Goal: Complete application form

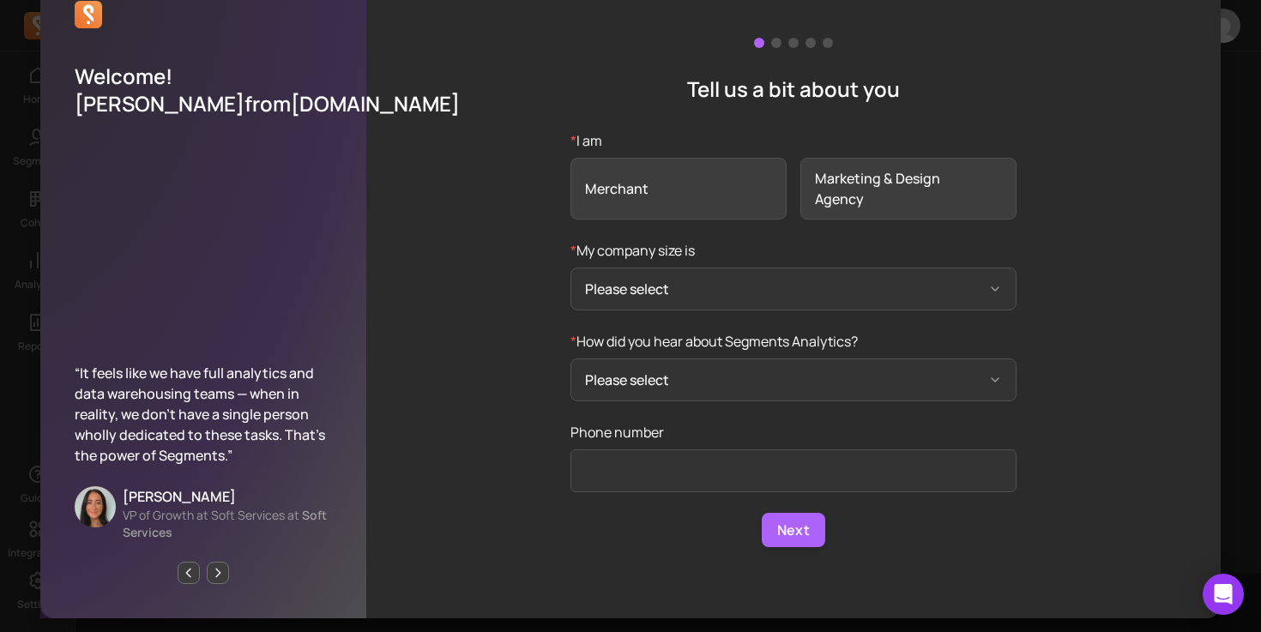
scroll to position [45, 0]
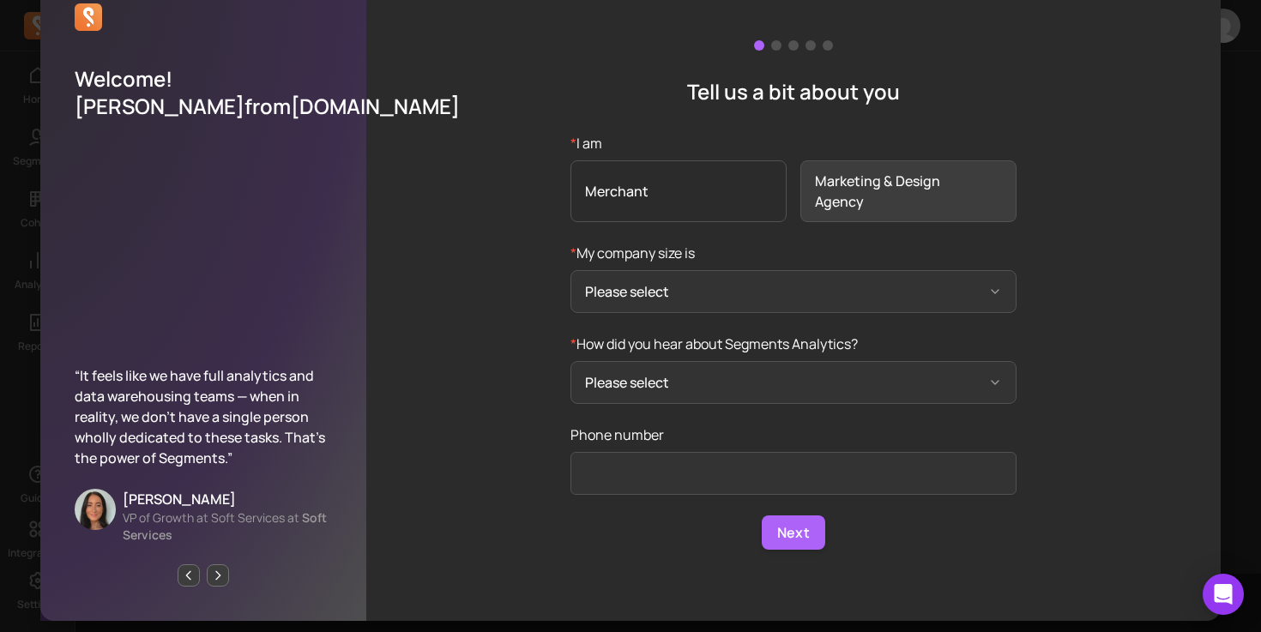
click at [652, 181] on span "Merchant" at bounding box center [678, 191] width 216 height 62
click at [0, 0] on input "* I am Merchant Marketing & Design Agency" at bounding box center [0, 0] width 0 height 0
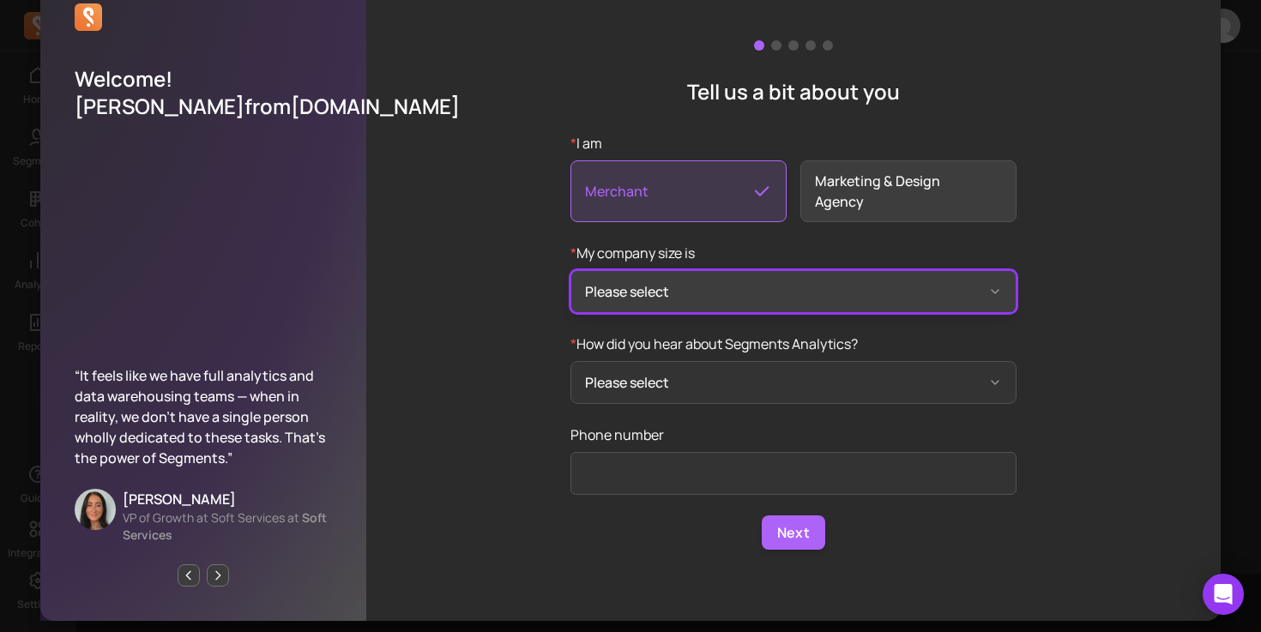
click at [732, 293] on button "Please select" at bounding box center [793, 291] width 446 height 43
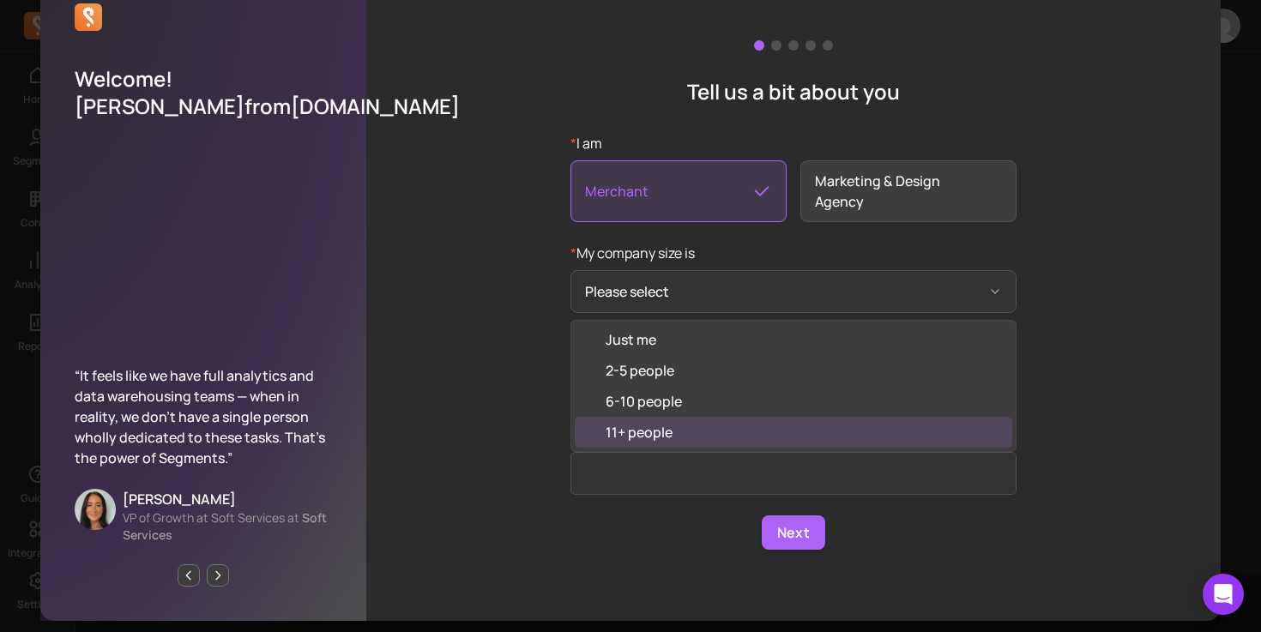
click at [712, 433] on div "11+ people" at bounding box center [794, 432] width 438 height 31
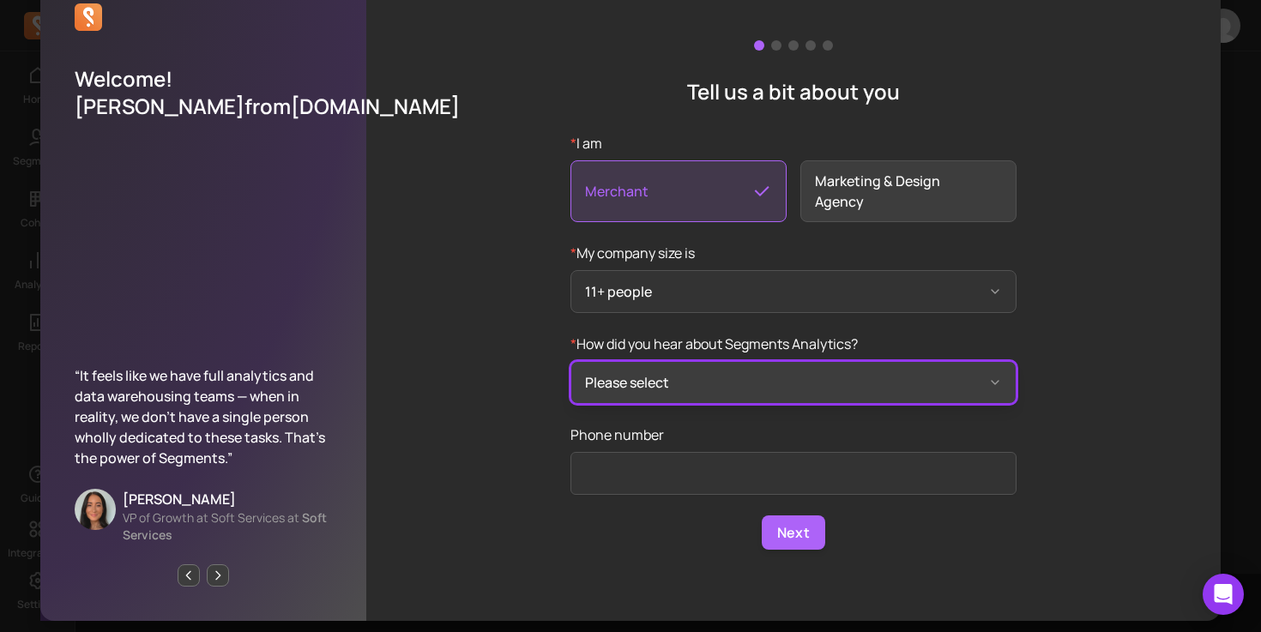
click at [678, 377] on button "Please select" at bounding box center [793, 382] width 446 height 43
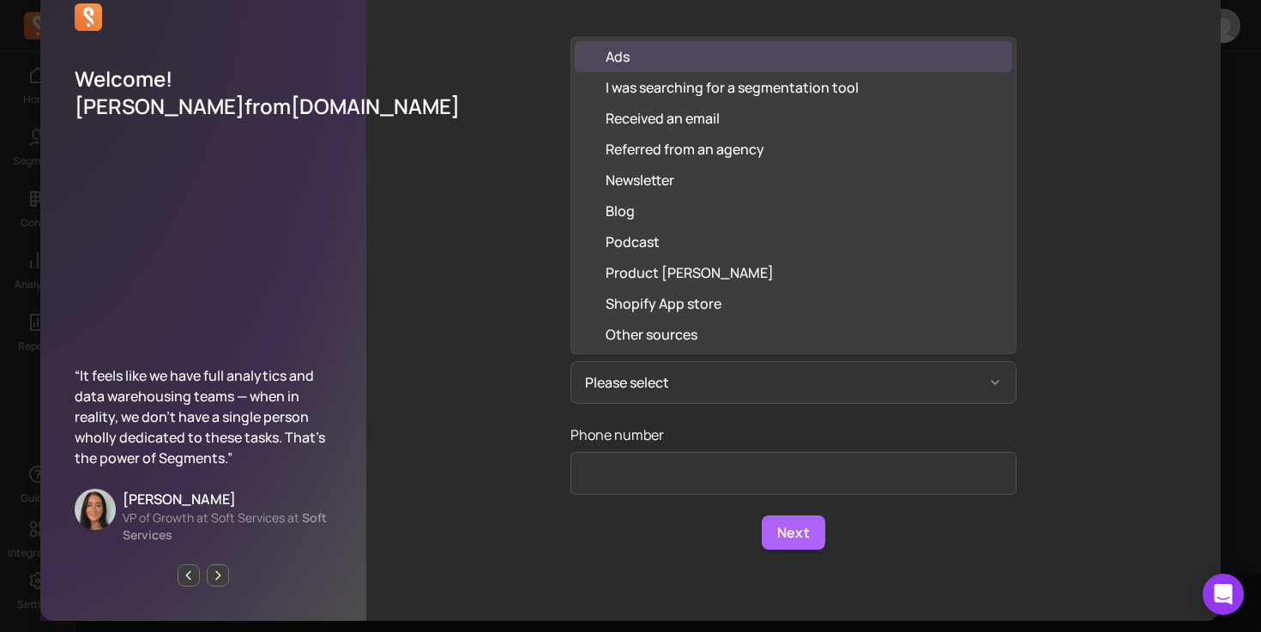
click at [636, 61] on div "Ads" at bounding box center [794, 56] width 438 height 31
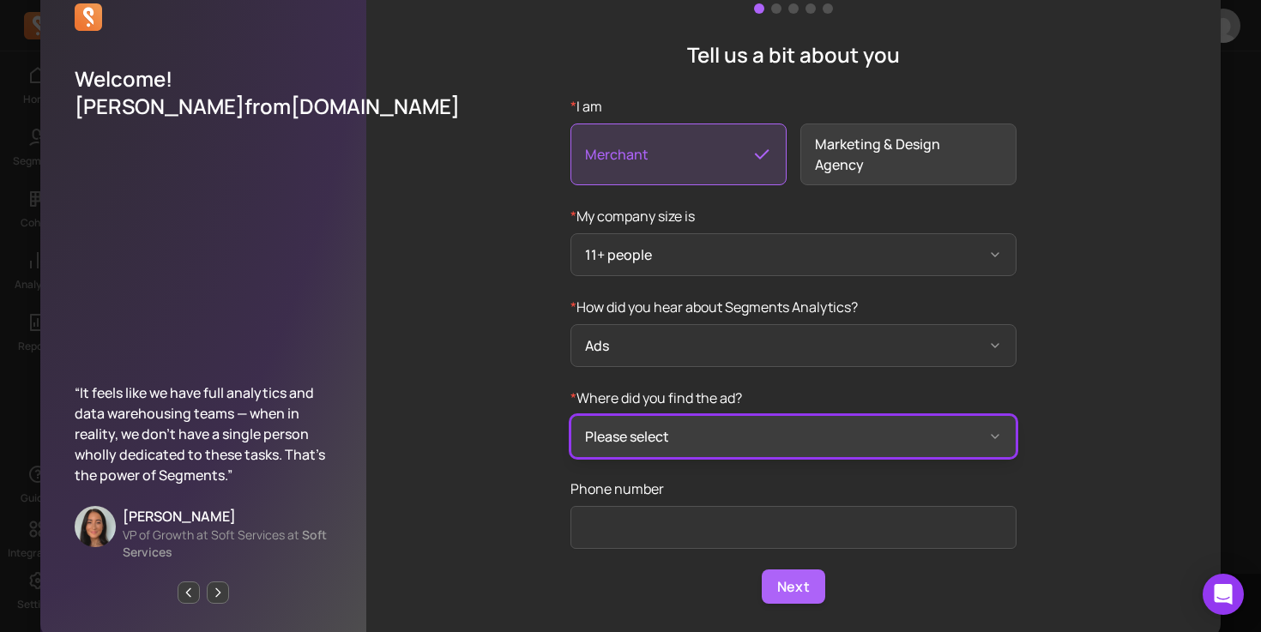
click at [685, 430] on button "Please select" at bounding box center [793, 436] width 446 height 43
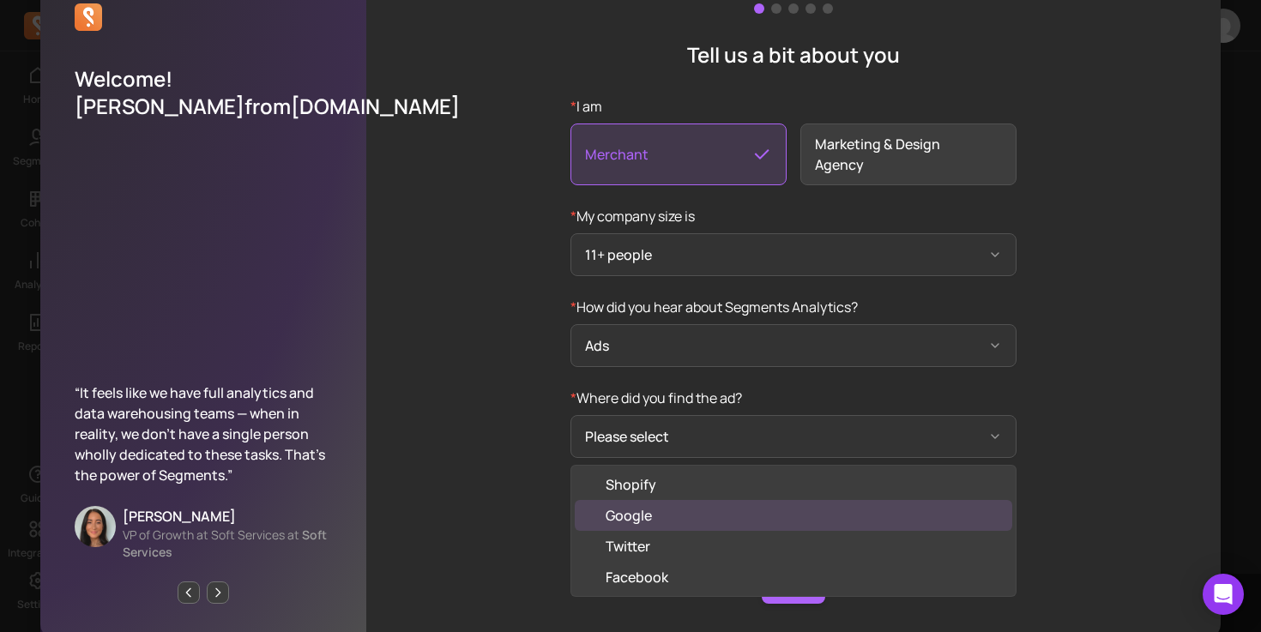
drag, startPoint x: 655, startPoint y: 516, endPoint x: 588, endPoint y: 495, distance: 69.2
click at [655, 516] on div "Google" at bounding box center [794, 515] width 438 height 31
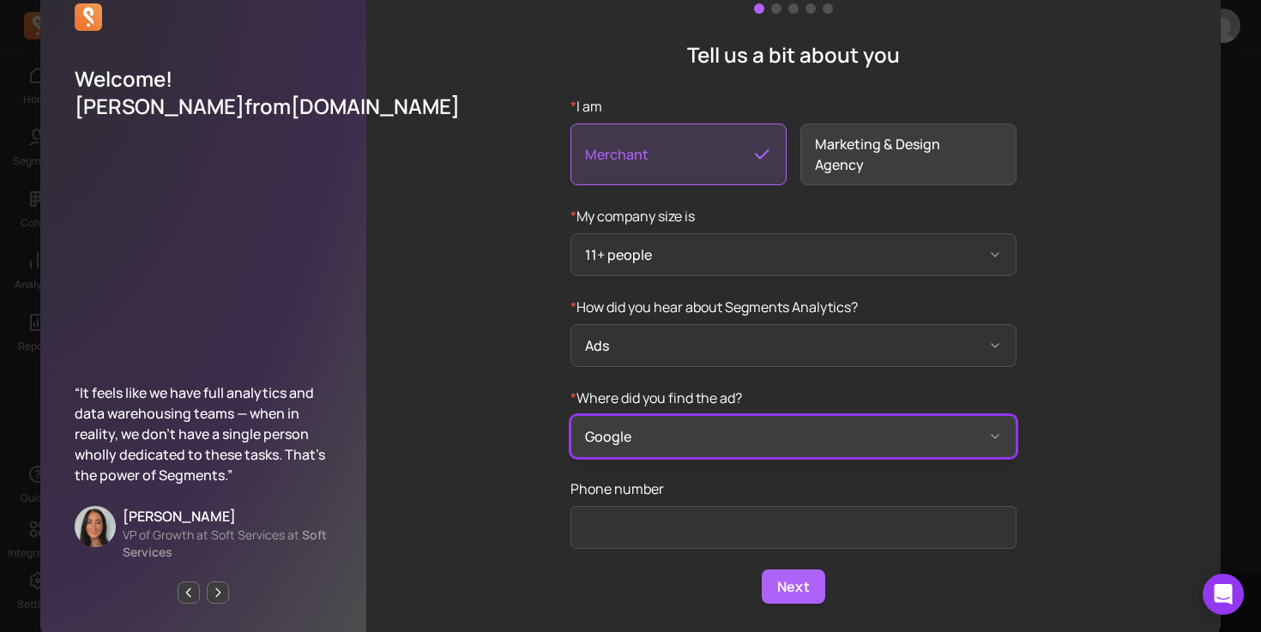
scroll to position [64, 0]
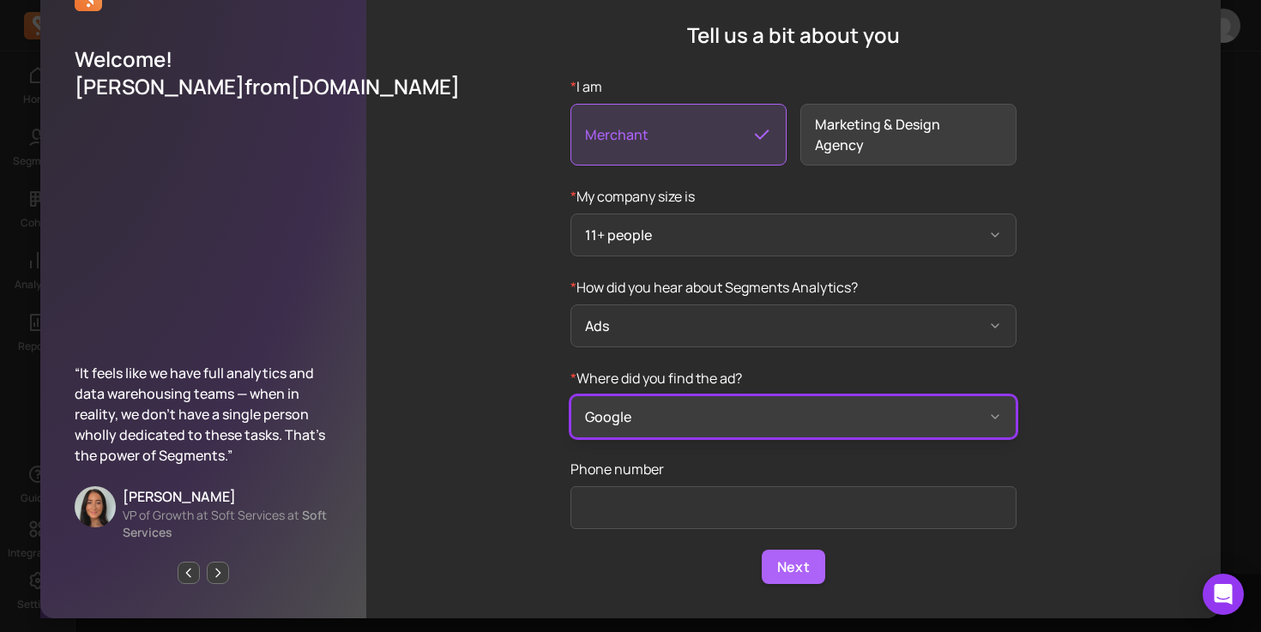
click at [708, 416] on button "Google" at bounding box center [793, 416] width 446 height 43
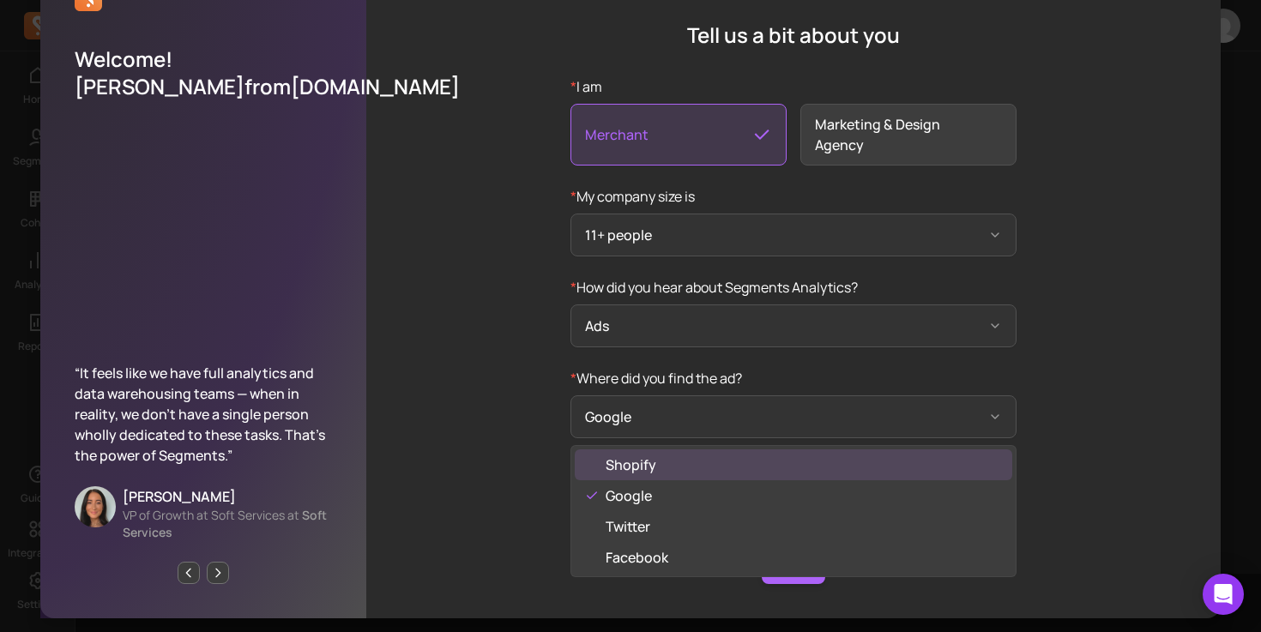
click at [643, 463] on div "Shopify" at bounding box center [631, 465] width 51 height 21
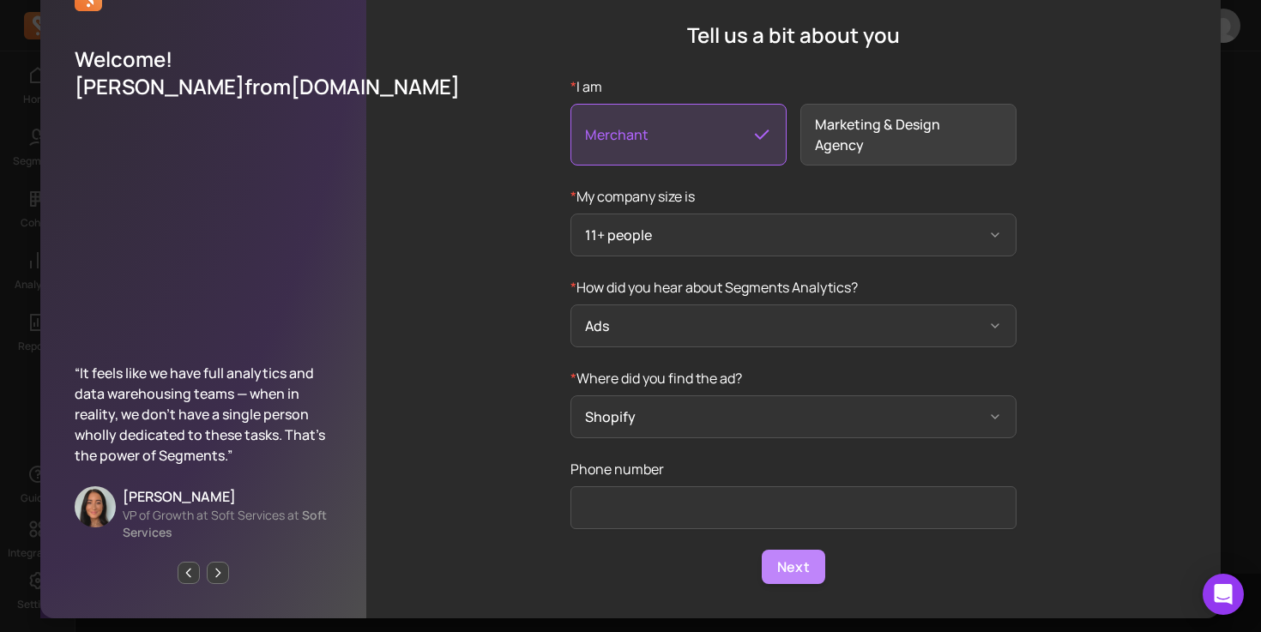
click at [788, 570] on button "Next" at bounding box center [793, 567] width 63 height 34
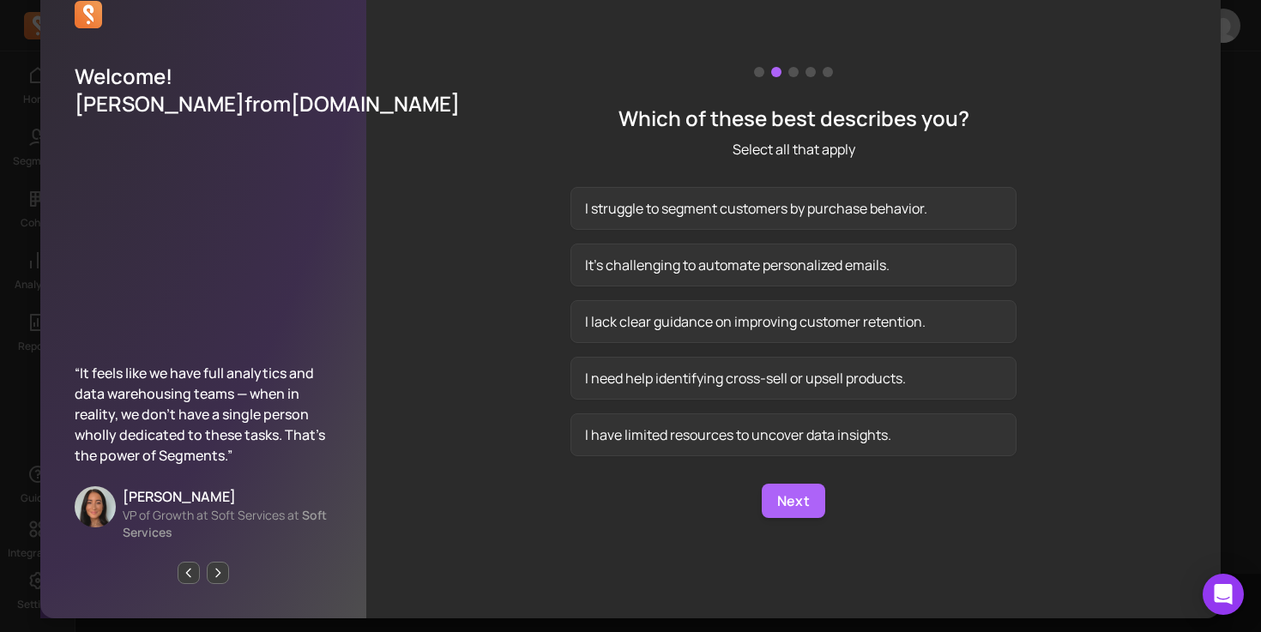
scroll to position [47, 0]
click at [788, 509] on button "Next" at bounding box center [793, 501] width 63 height 34
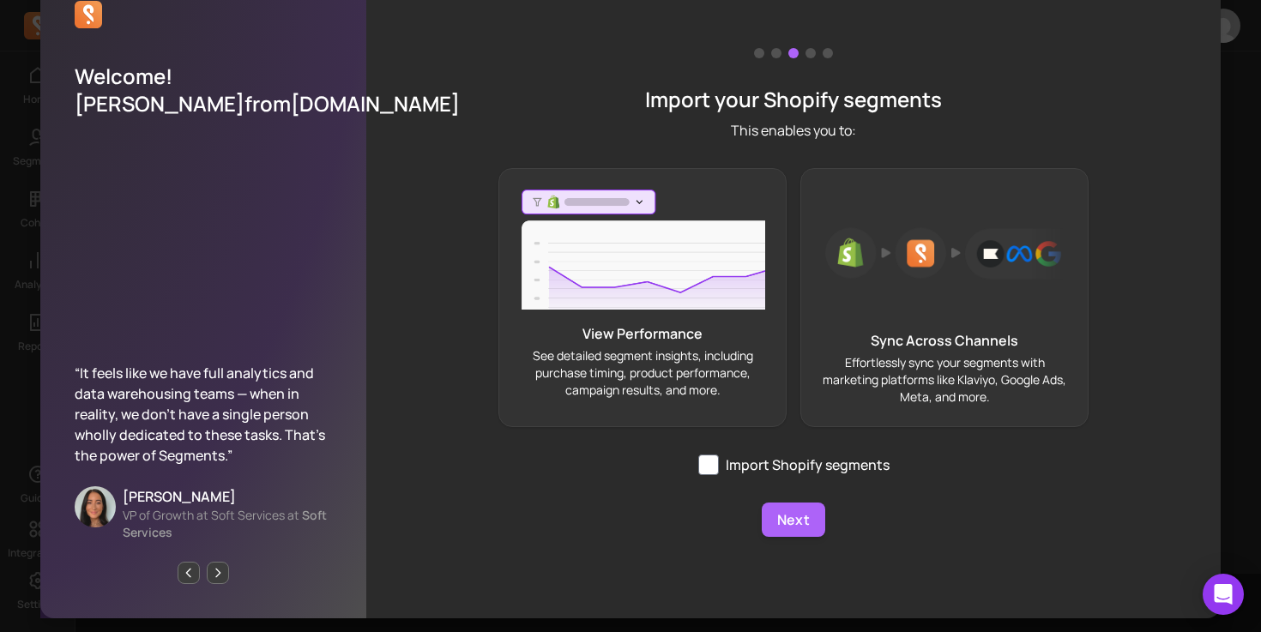
click at [761, 318] on div "View Performance See detailed segment insights, including purchase timing, prod…" at bounding box center [642, 298] width 288 height 260
click at [710, 466] on input "Import Shopify segments" at bounding box center [708, 465] width 21 height 21
click at [716, 462] on input "Import Shopify segments" at bounding box center [708, 465] width 21 height 21
click at [685, 511] on div "Import your Shopify segments This enables you to: View Performance See detailed…" at bounding box center [793, 293] width 854 height 652
click at [705, 470] on input "Import Shopify segments" at bounding box center [708, 465] width 21 height 21
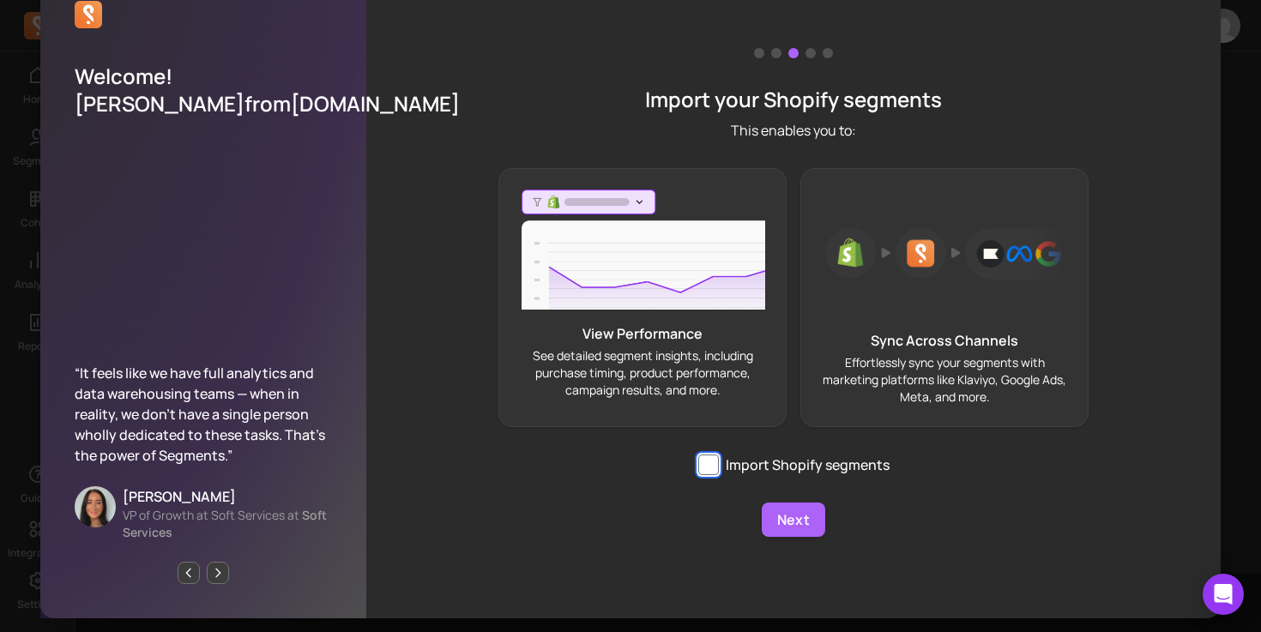
click at [708, 471] on input "Import Shopify segments" at bounding box center [708, 465] width 21 height 21
checkbox input "true"
click at [801, 522] on button "Next" at bounding box center [793, 520] width 63 height 34
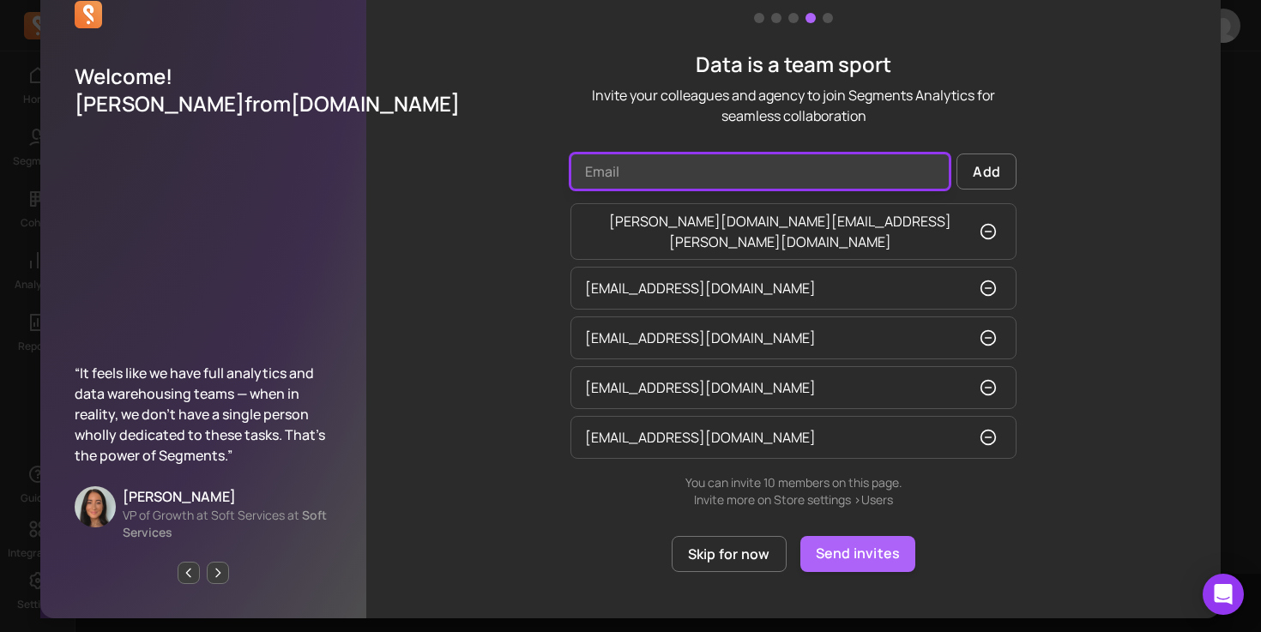
click at [631, 184] on input "Email" at bounding box center [759, 172] width 379 height 36
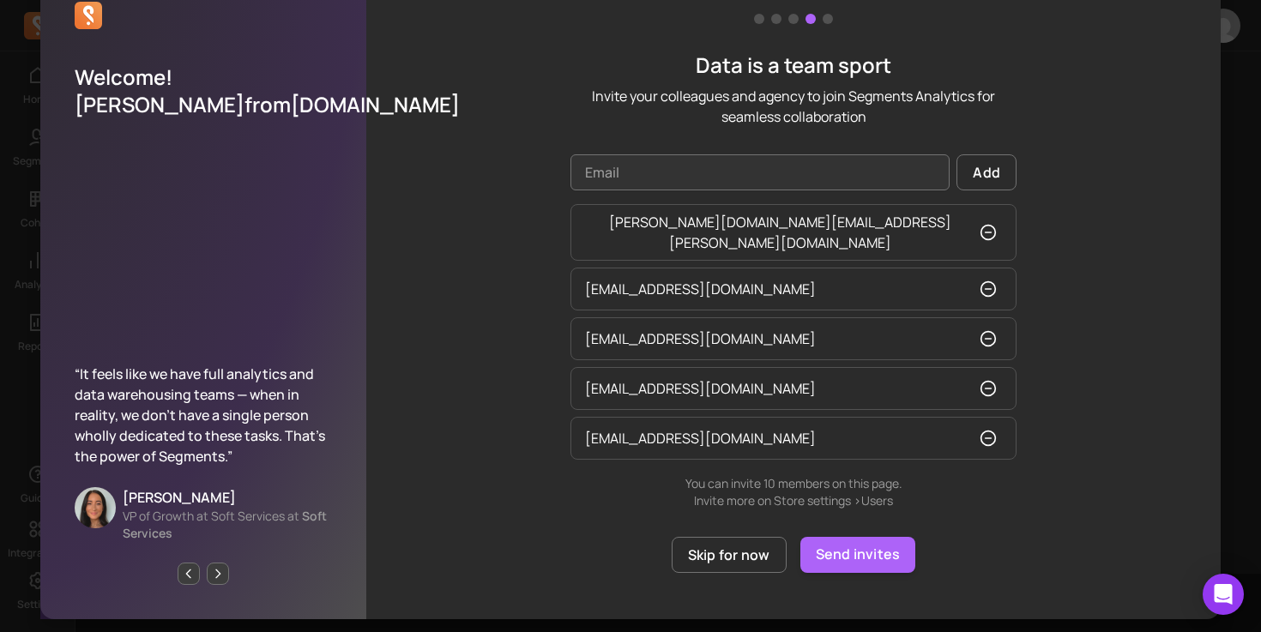
click at [513, 189] on div "Data is a team sport Invite your colleagues and agency to join Segments Analyti…" at bounding box center [793, 293] width 854 height 652
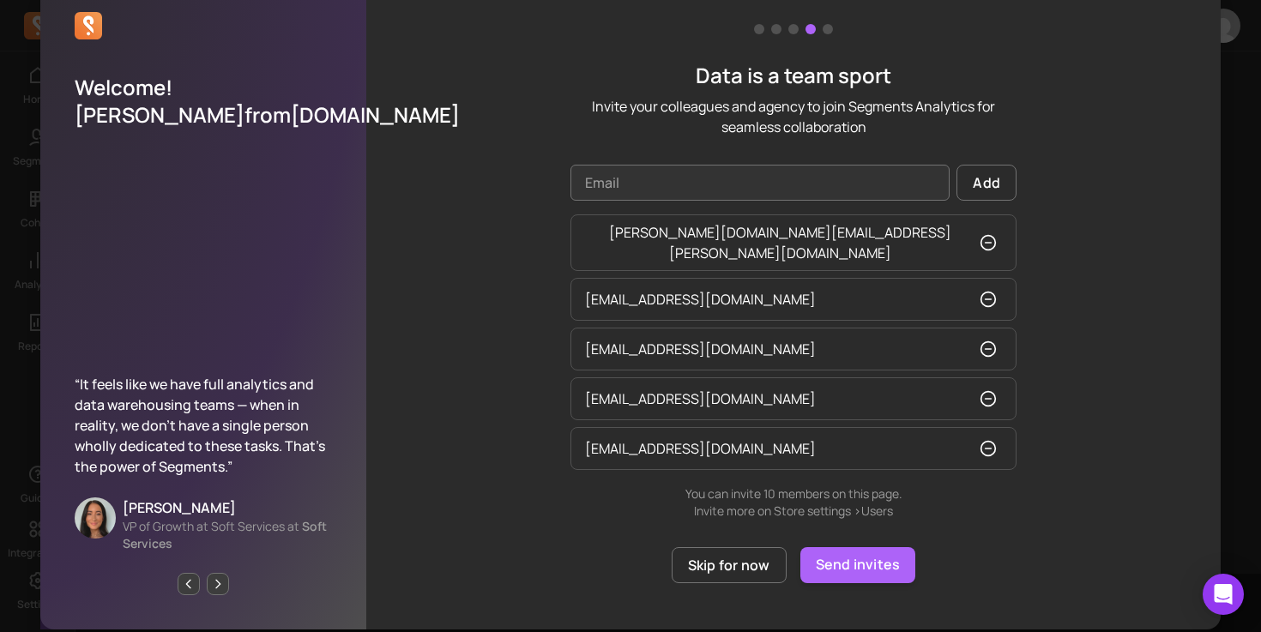
scroll to position [35, 0]
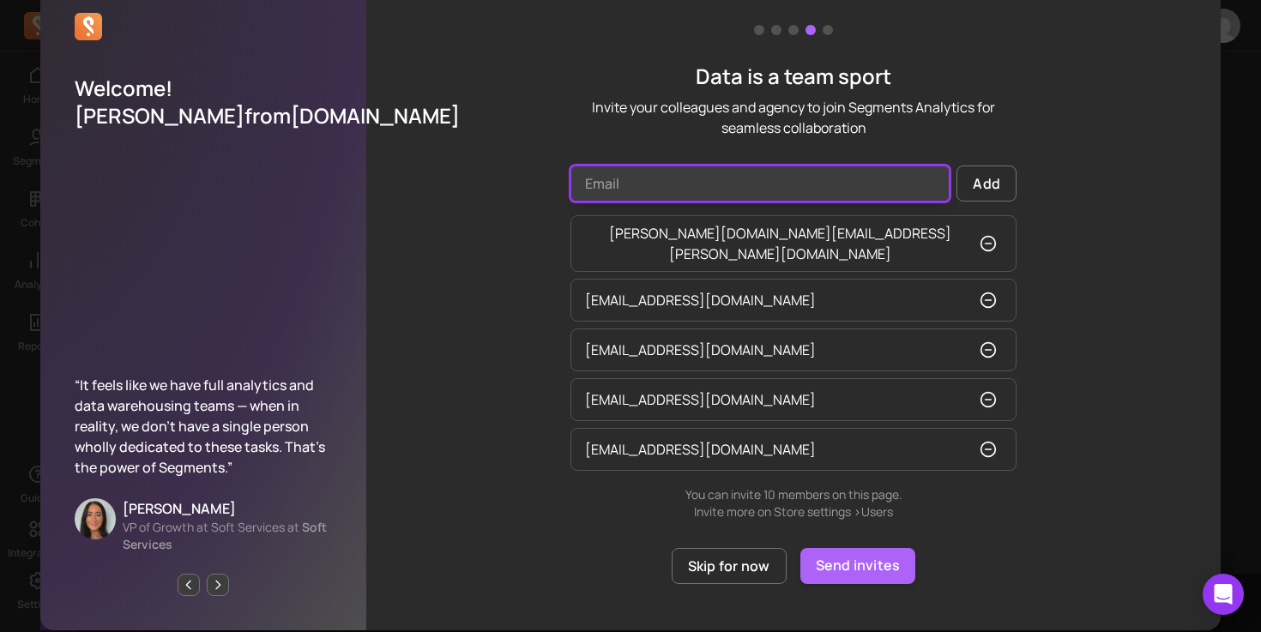
click at [790, 178] on input "Email" at bounding box center [759, 184] width 379 height 36
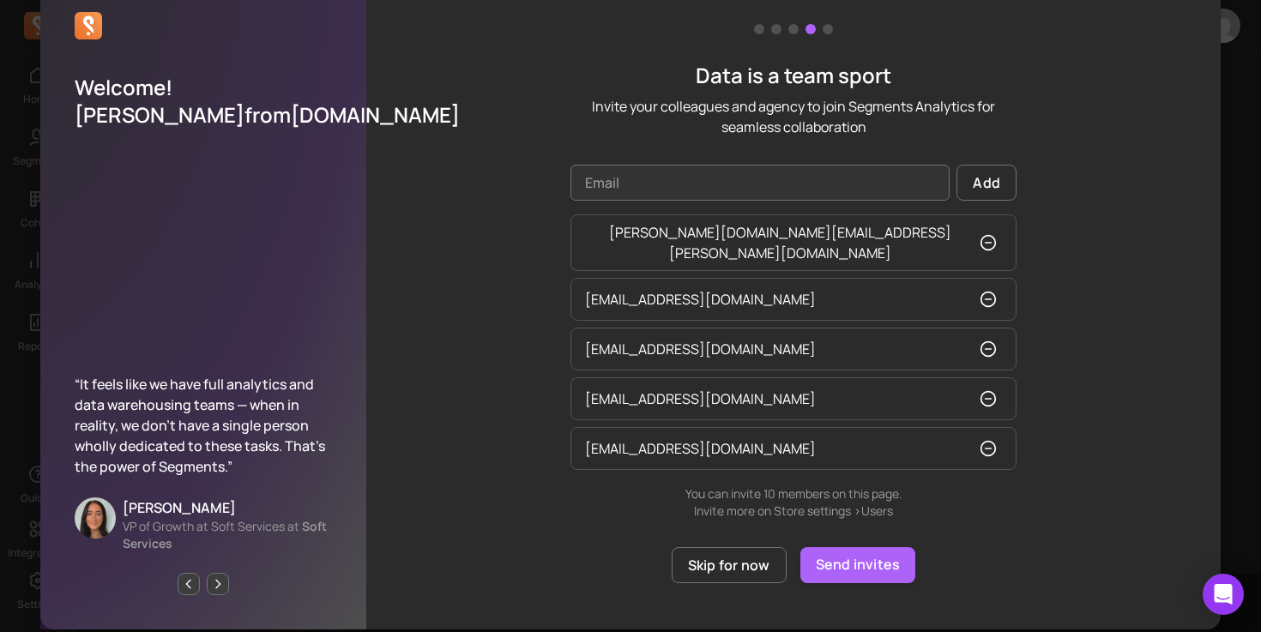
click at [779, 159] on div "Data is a team sport Invite your colleagues and agency to join Segments Analyti…" at bounding box center [793, 304] width 854 height 652
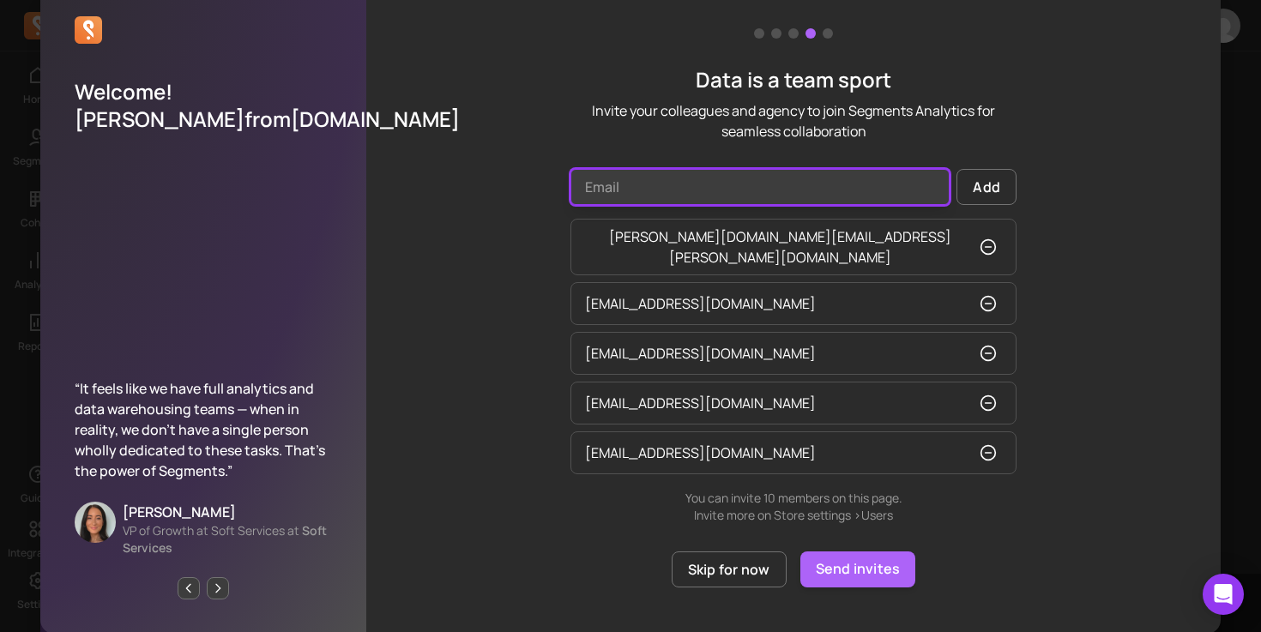
click at [655, 190] on input "Email" at bounding box center [759, 187] width 379 height 36
paste input "[EMAIL_ADDRESS][DOMAIN_NAME]"
type input "[EMAIL_ADDRESS][DOMAIN_NAME]"
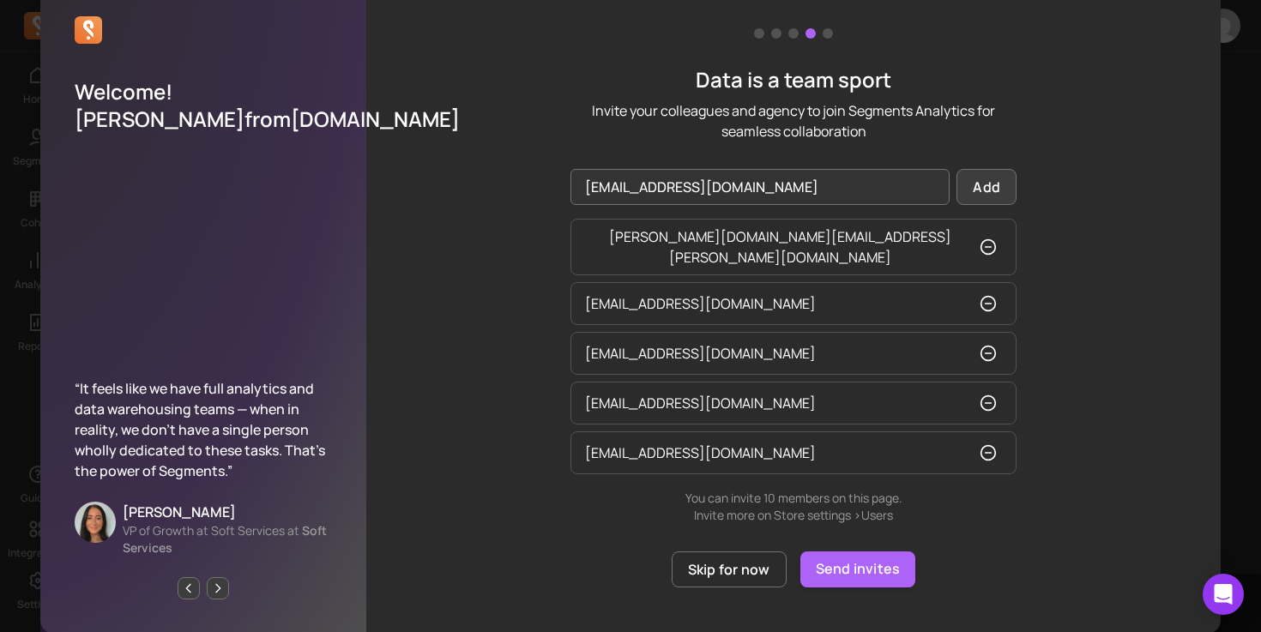
click at [988, 193] on button "Add" at bounding box center [986, 187] width 60 height 36
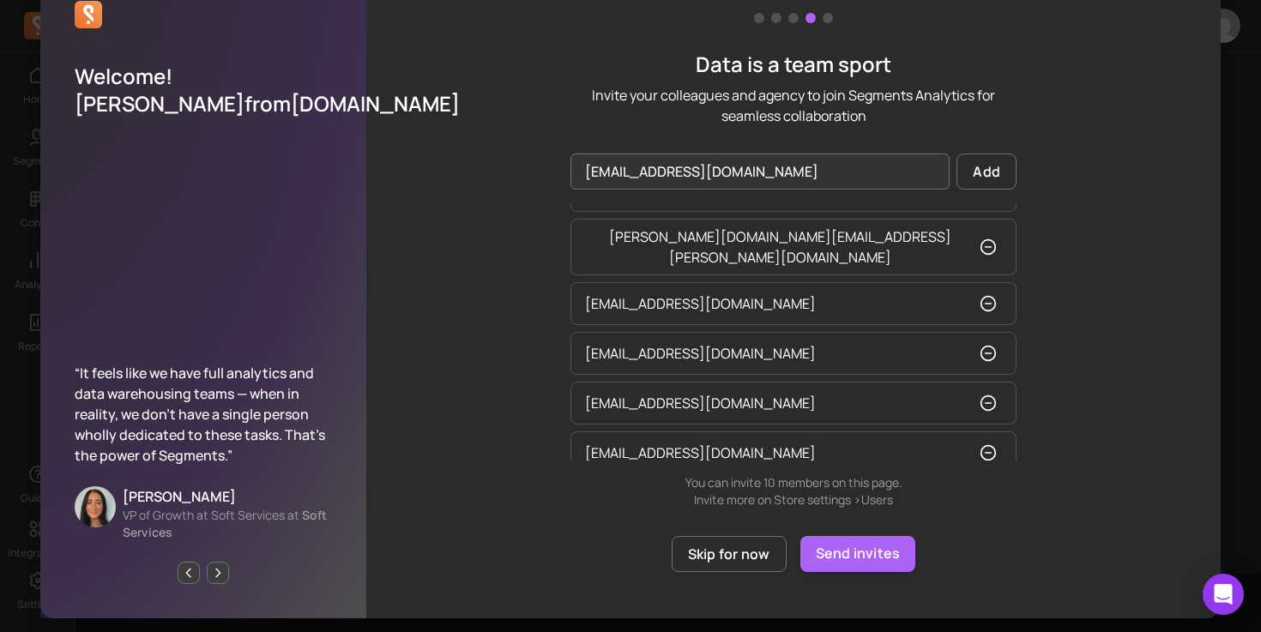
scroll to position [46, 0]
click at [989, 244] on icon "button" at bounding box center [988, 247] width 17 height 17
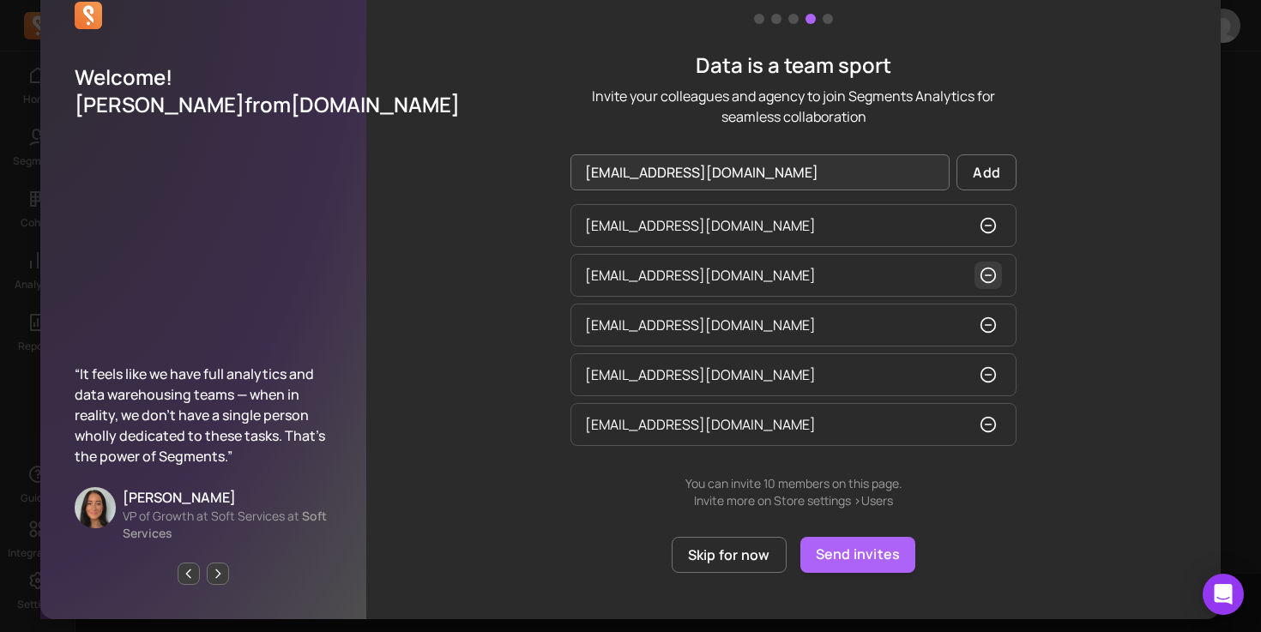
scroll to position [0, 0]
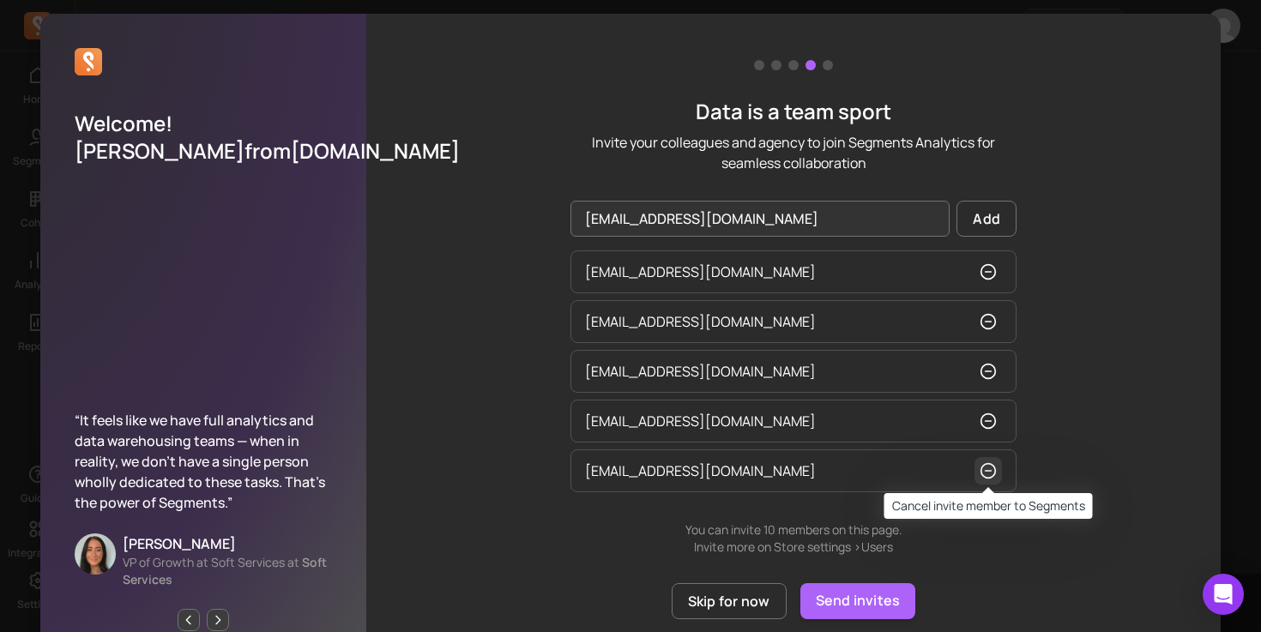
click at [982, 467] on circle "button" at bounding box center [988, 471] width 15 height 15
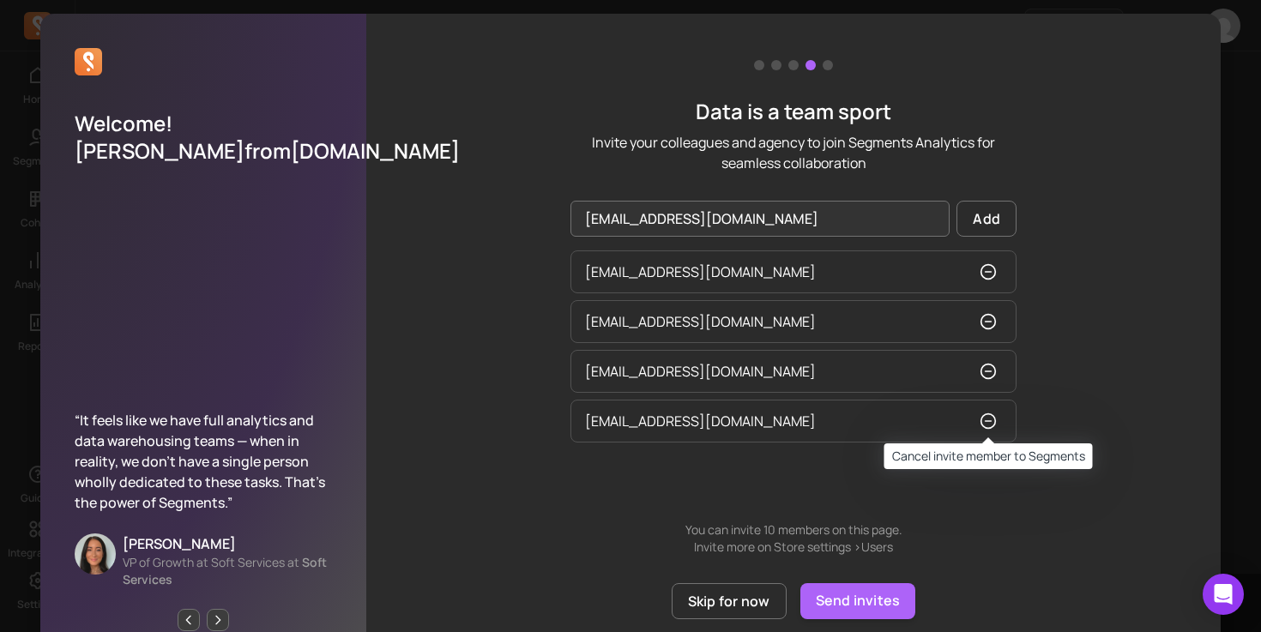
drag, startPoint x: 984, startPoint y: 426, endPoint x: 985, endPoint y: 401, distance: 25.7
click at [984, 426] on circle "button" at bounding box center [988, 421] width 15 height 15
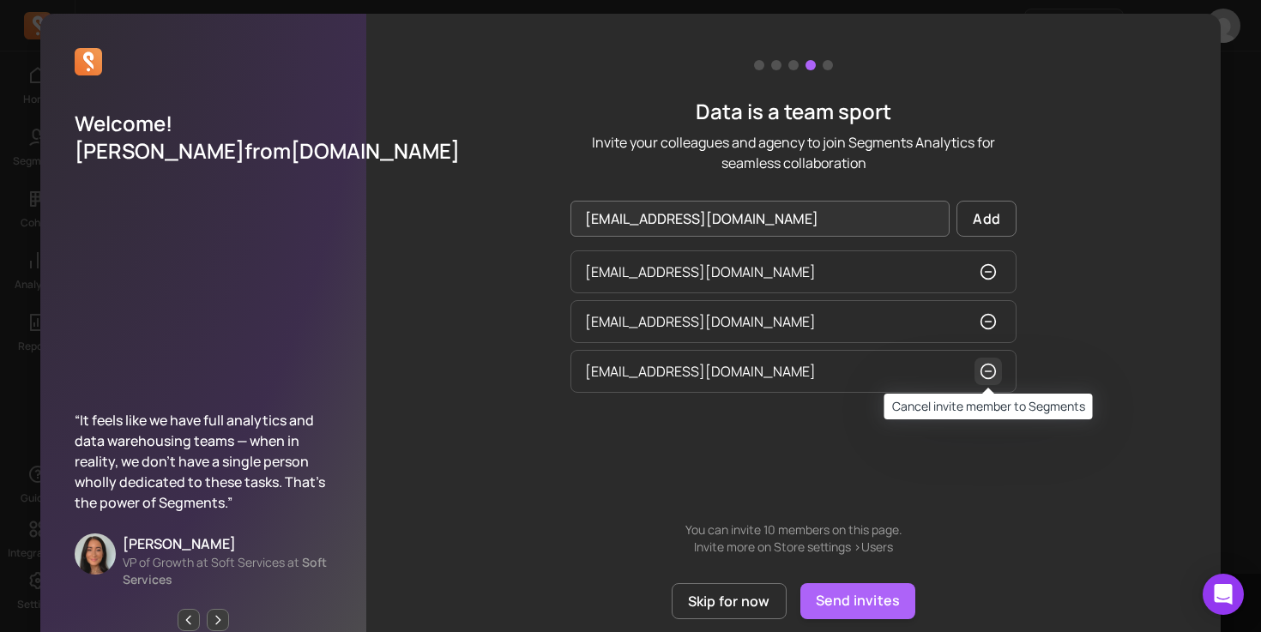
click at [986, 383] on button "button" at bounding box center [988, 371] width 27 height 27
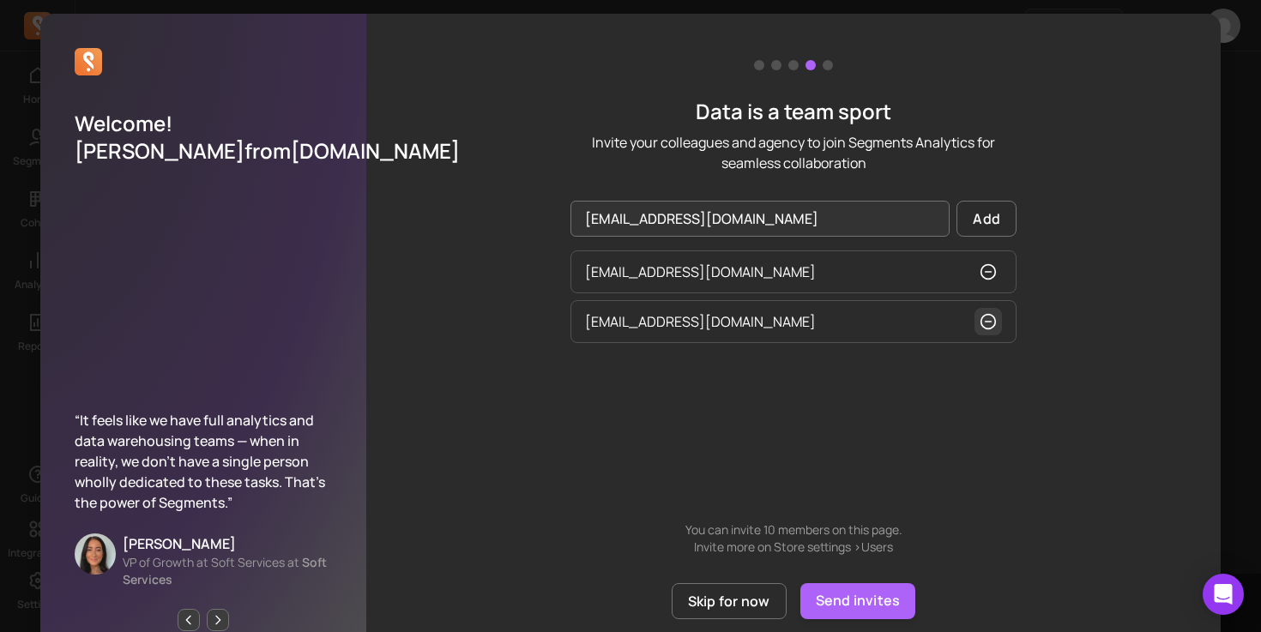
click at [993, 324] on circle "button" at bounding box center [988, 322] width 15 height 15
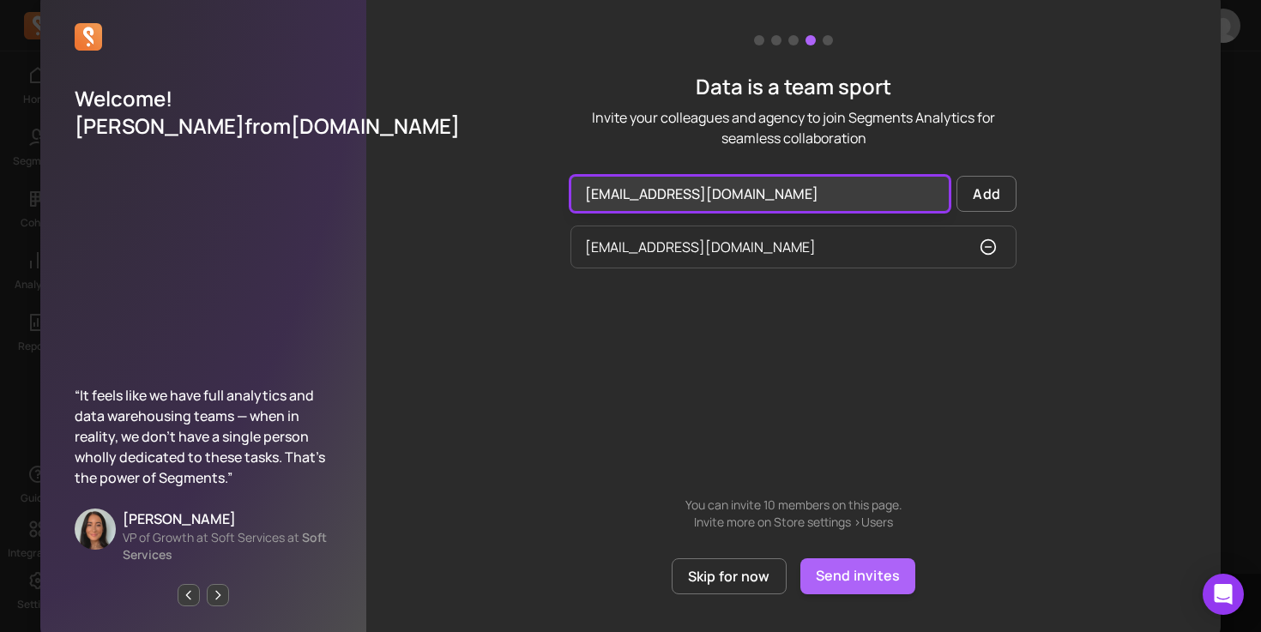
click at [641, 188] on input "[EMAIL_ADDRESS][DOMAIN_NAME]" at bounding box center [759, 194] width 379 height 36
type input "d"
type input "[EMAIL_ADDRESS][DOMAIN_NAME]"
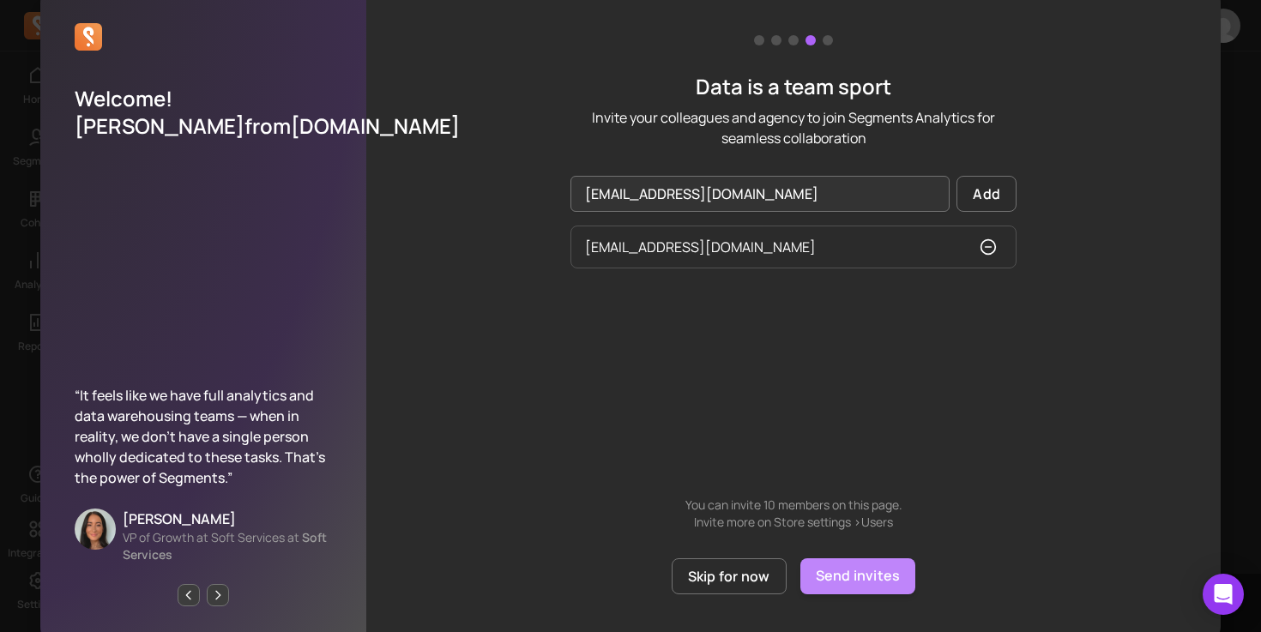
click at [834, 574] on button "Send invites" at bounding box center [858, 576] width 116 height 36
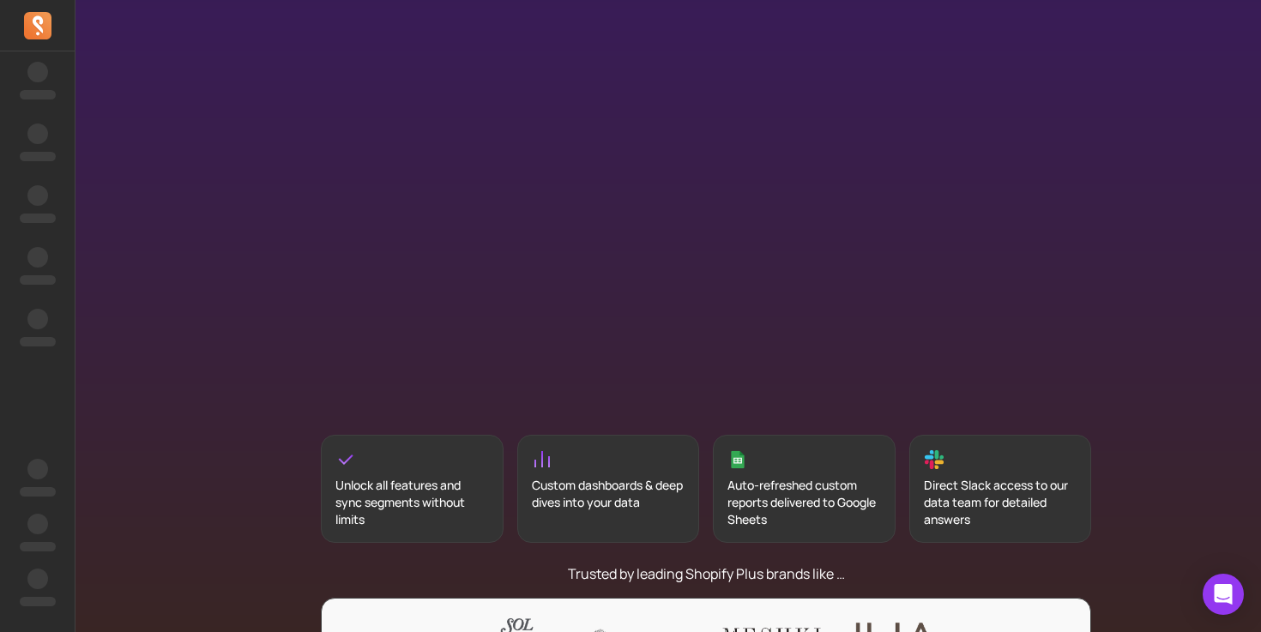
scroll to position [228, 0]
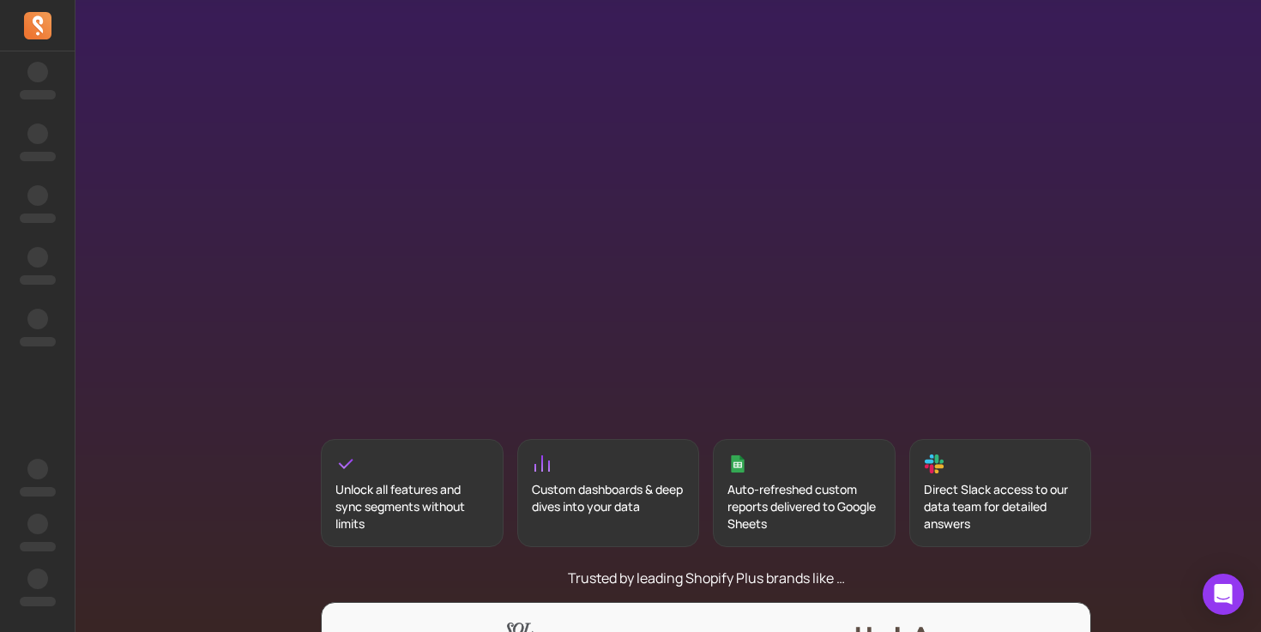
click at [1124, 483] on div "Welcome to Segments Analytics, [PERSON_NAME] Unlock enterprise-grade insights w…" at bounding box center [705, 292] width 1261 height 1041
